Goal: Transaction & Acquisition: Book appointment/travel/reservation

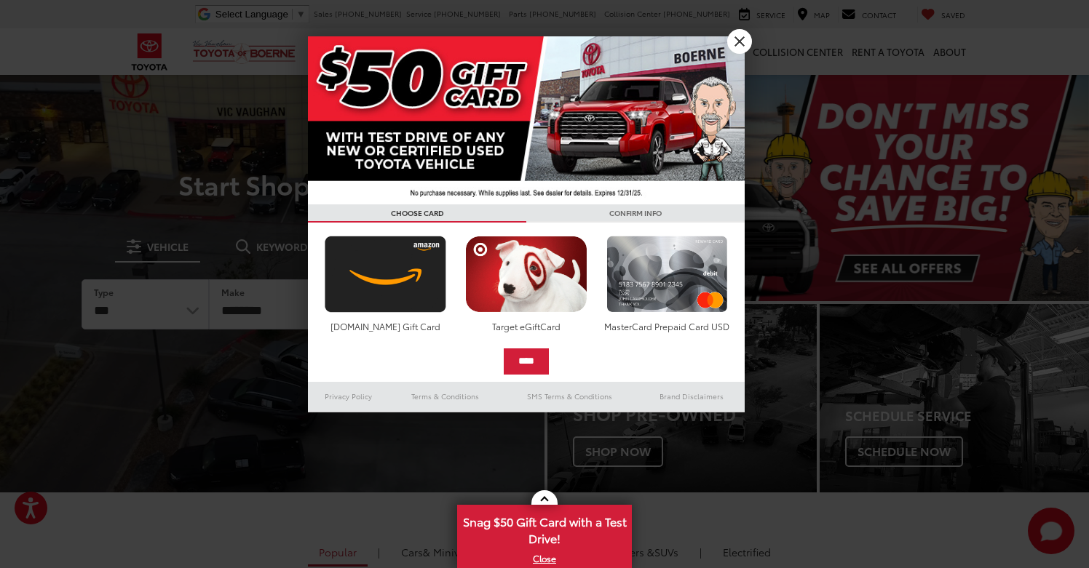
click at [741, 44] on link "X" at bounding box center [739, 41] width 25 height 25
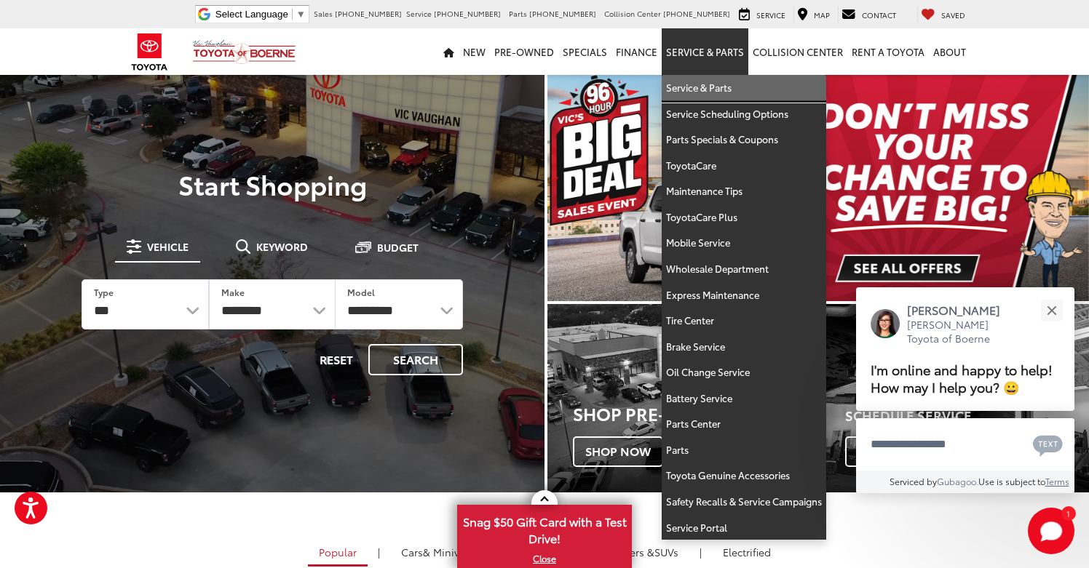
click at [699, 91] on link "Service & Parts" at bounding box center [743, 88] width 164 height 26
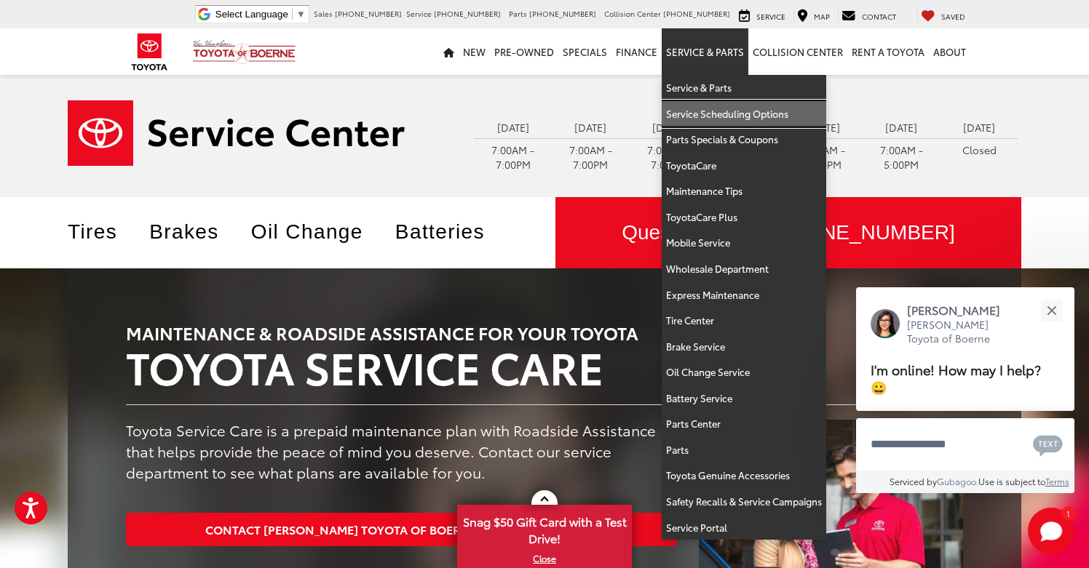
click at [706, 111] on link "Service Scheduling Options" at bounding box center [743, 114] width 164 height 26
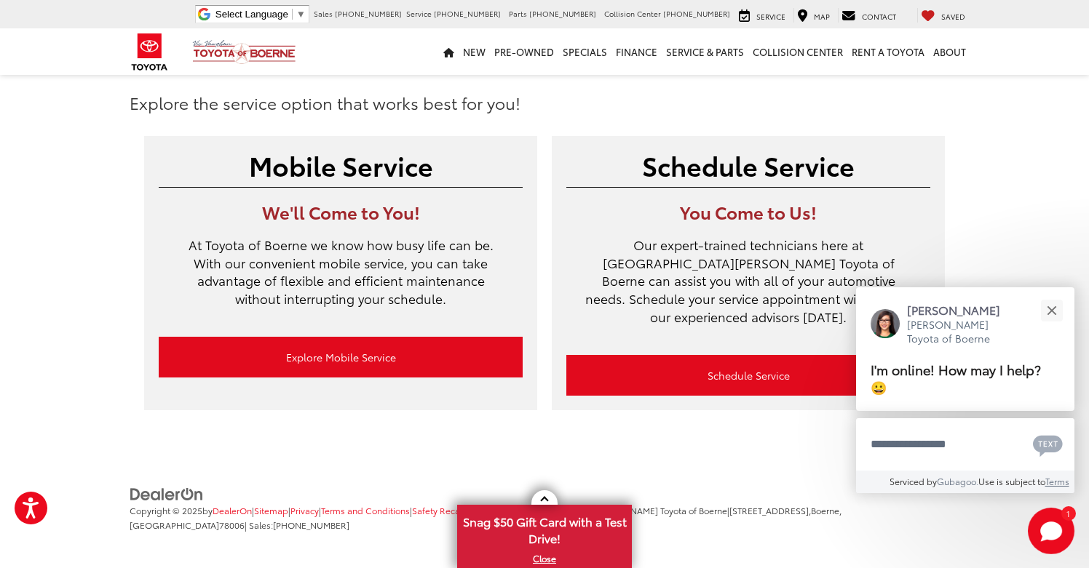
scroll to position [47, 0]
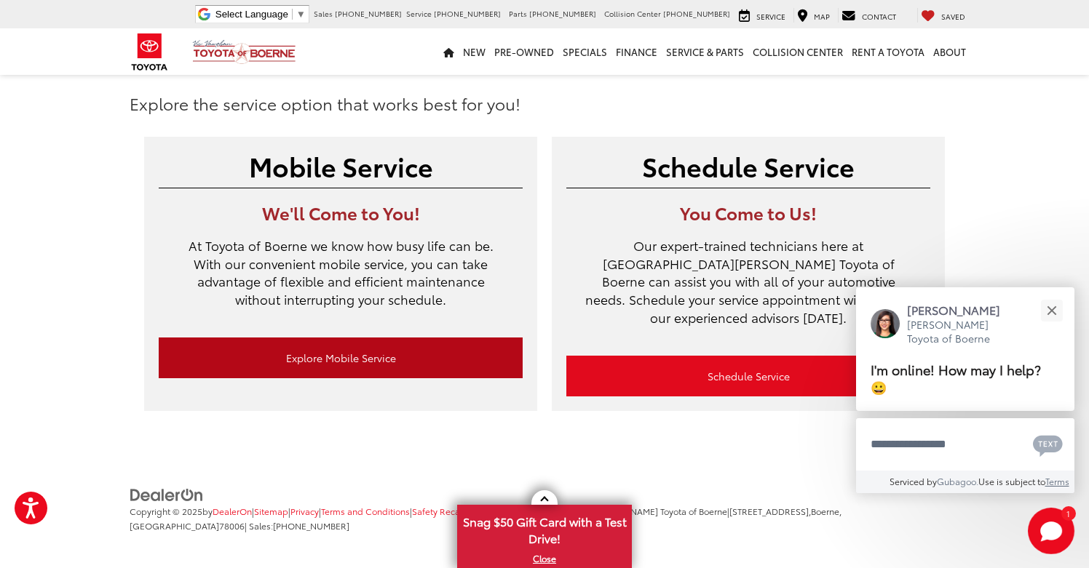
click at [326, 359] on link "Explore Mobile Service" at bounding box center [341, 358] width 364 height 41
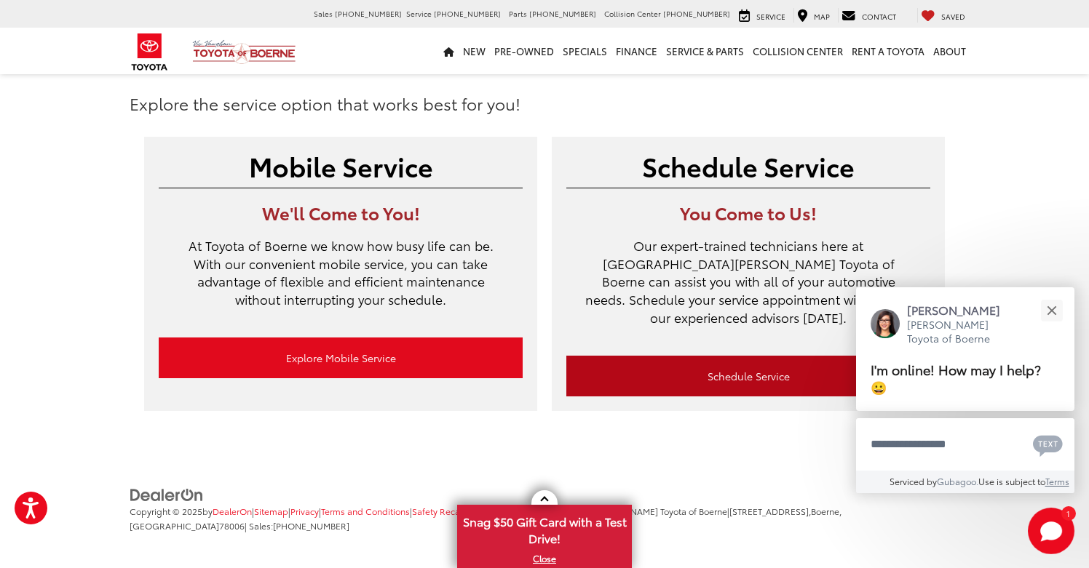
click at [735, 357] on link "Schedule Service" at bounding box center [748, 376] width 364 height 41
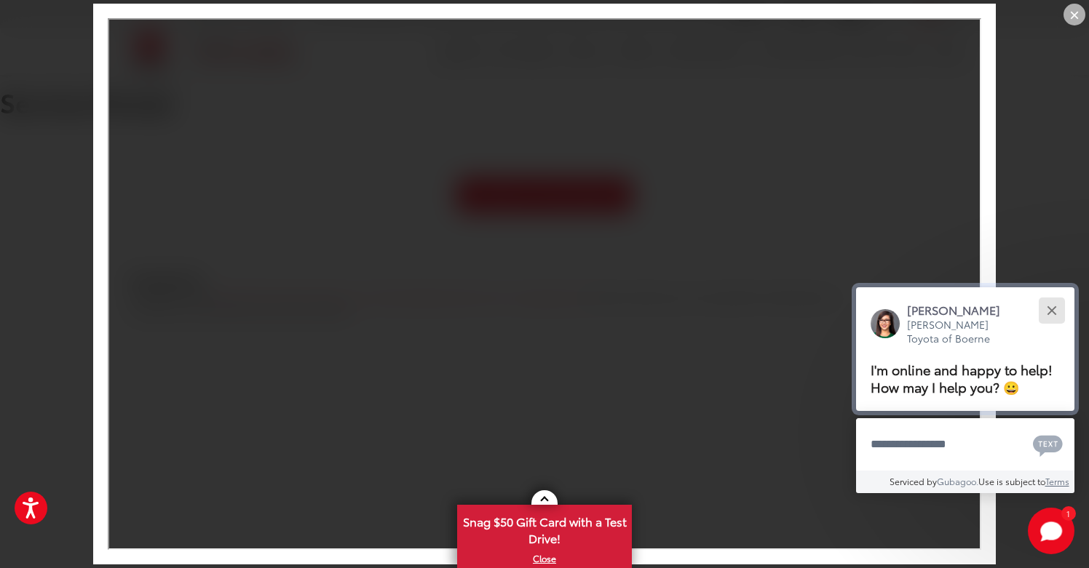
click at [1057, 295] on button "Close" at bounding box center [1050, 310] width 31 height 31
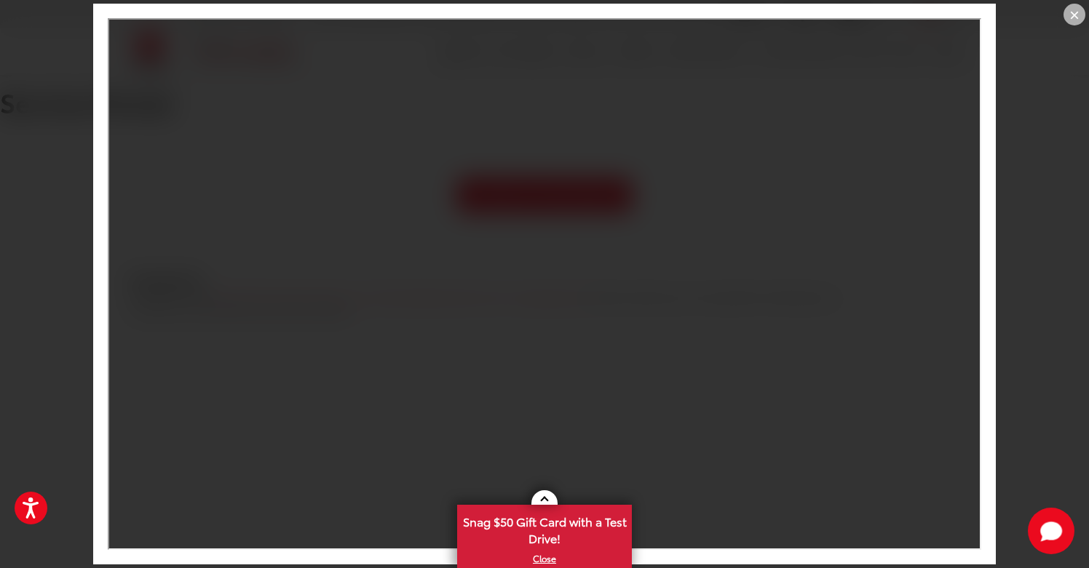
click at [1074, 16] on div "×" at bounding box center [1074, 15] width 22 height 22
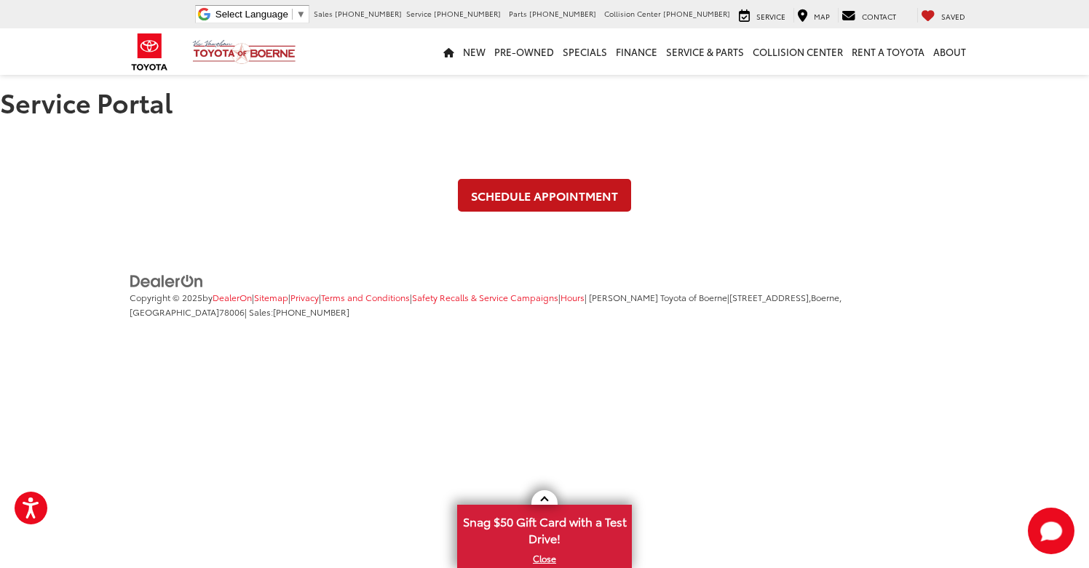
click at [542, 196] on link "Schedule Appointment" at bounding box center [544, 195] width 173 height 33
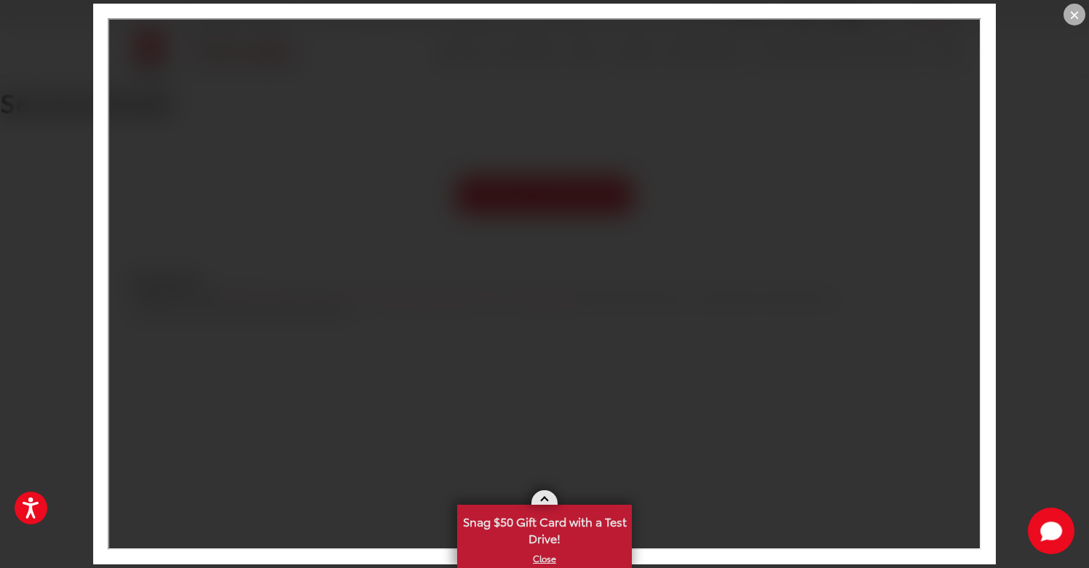
click at [546, 503] on span at bounding box center [544, 501] width 8 height 8
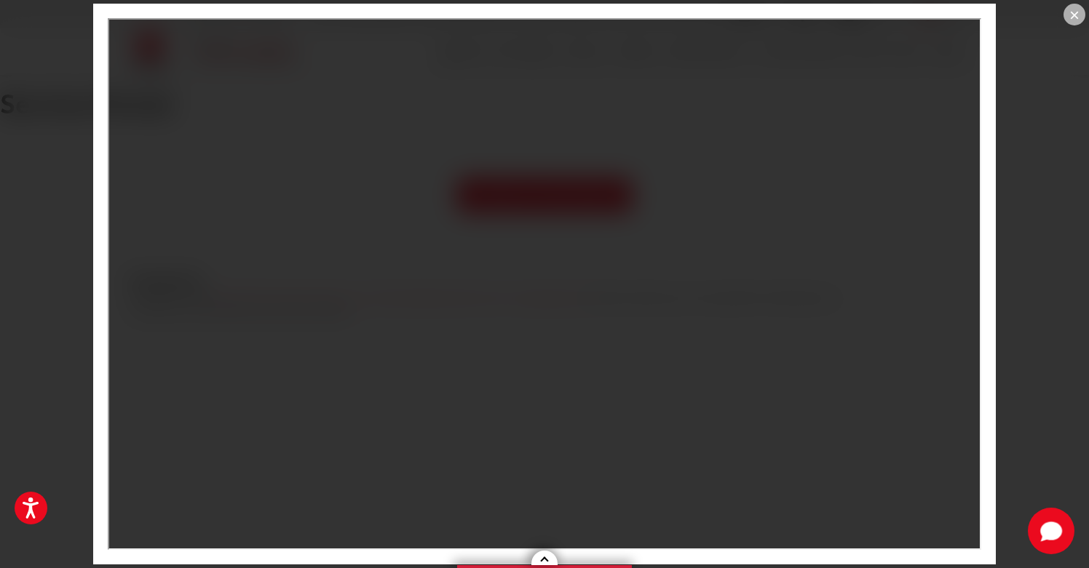
click at [1047, 124] on div "×" at bounding box center [544, 284] width 1089 height 568
click at [1079, 17] on div "×" at bounding box center [1074, 15] width 22 height 22
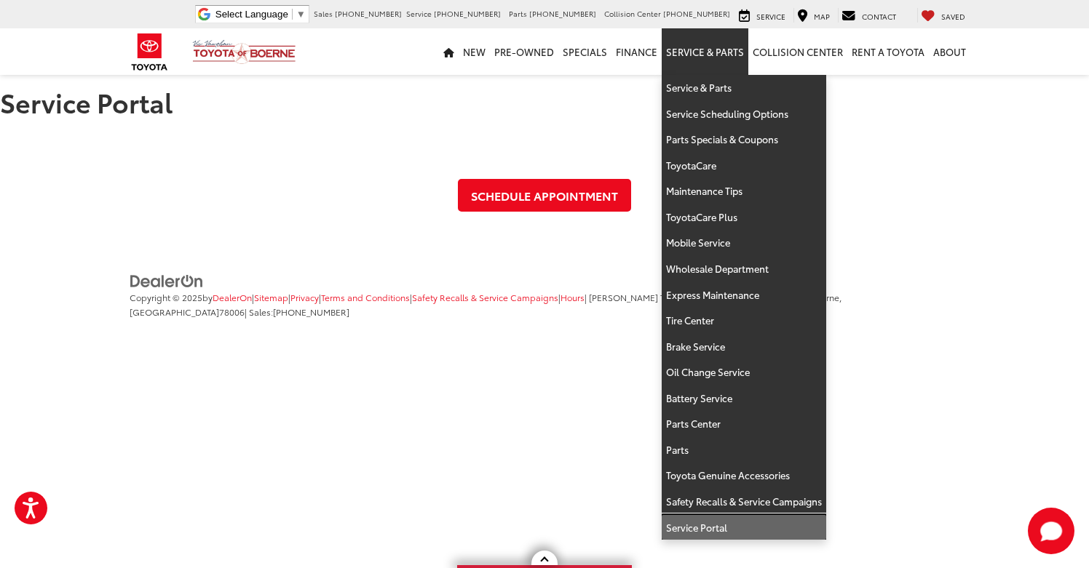
click at [695, 517] on link "Service Portal" at bounding box center [743, 527] width 164 height 25
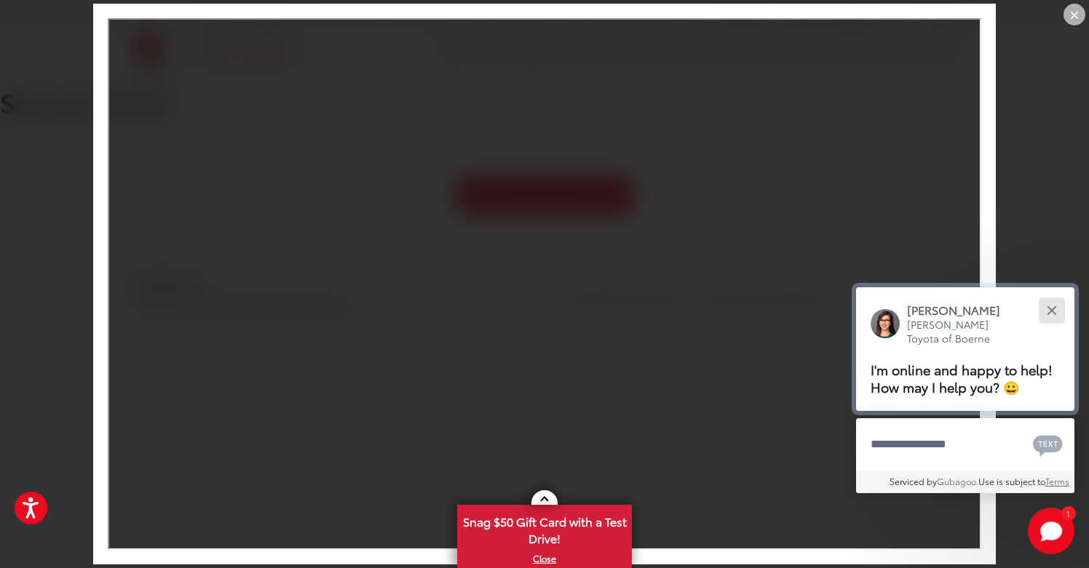
click at [1050, 295] on button "Close" at bounding box center [1050, 310] width 31 height 31
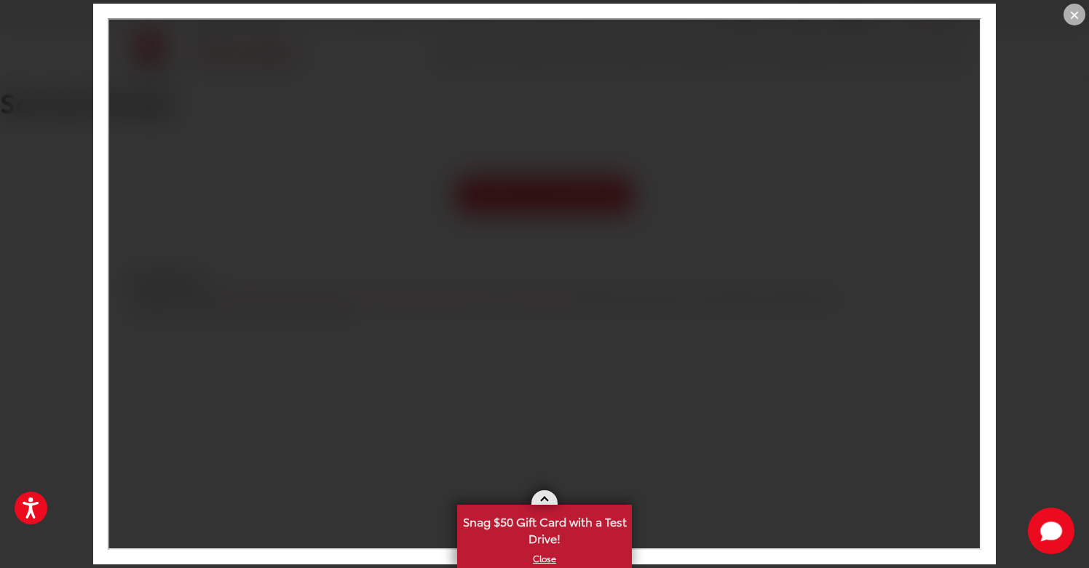
click at [544, 499] on span at bounding box center [544, 501] width 8 height 8
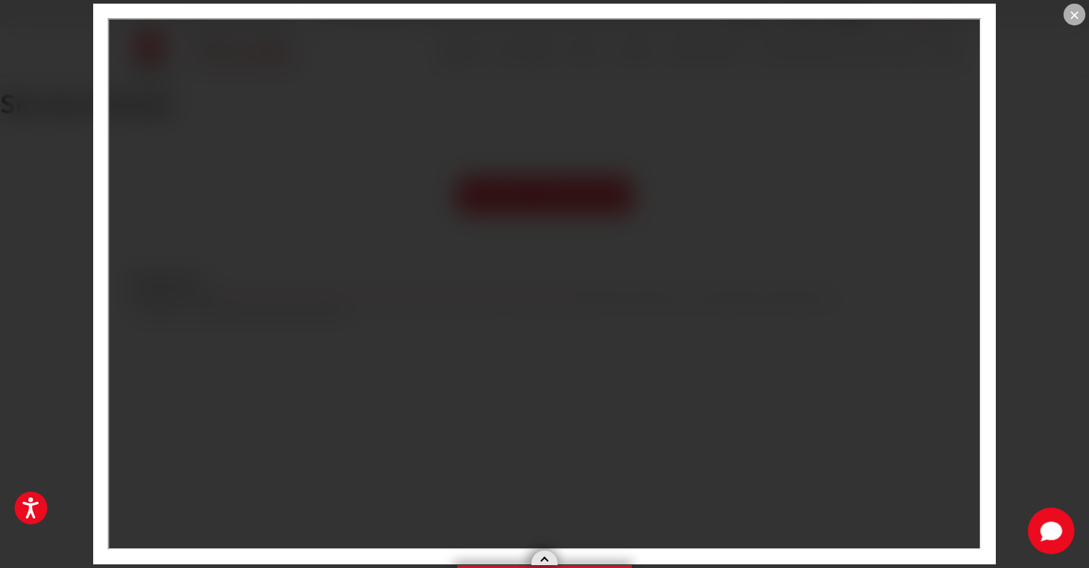
click at [544, 553] on link at bounding box center [544, 558] width 26 height 15
